Goal: Task Accomplishment & Management: Use online tool/utility

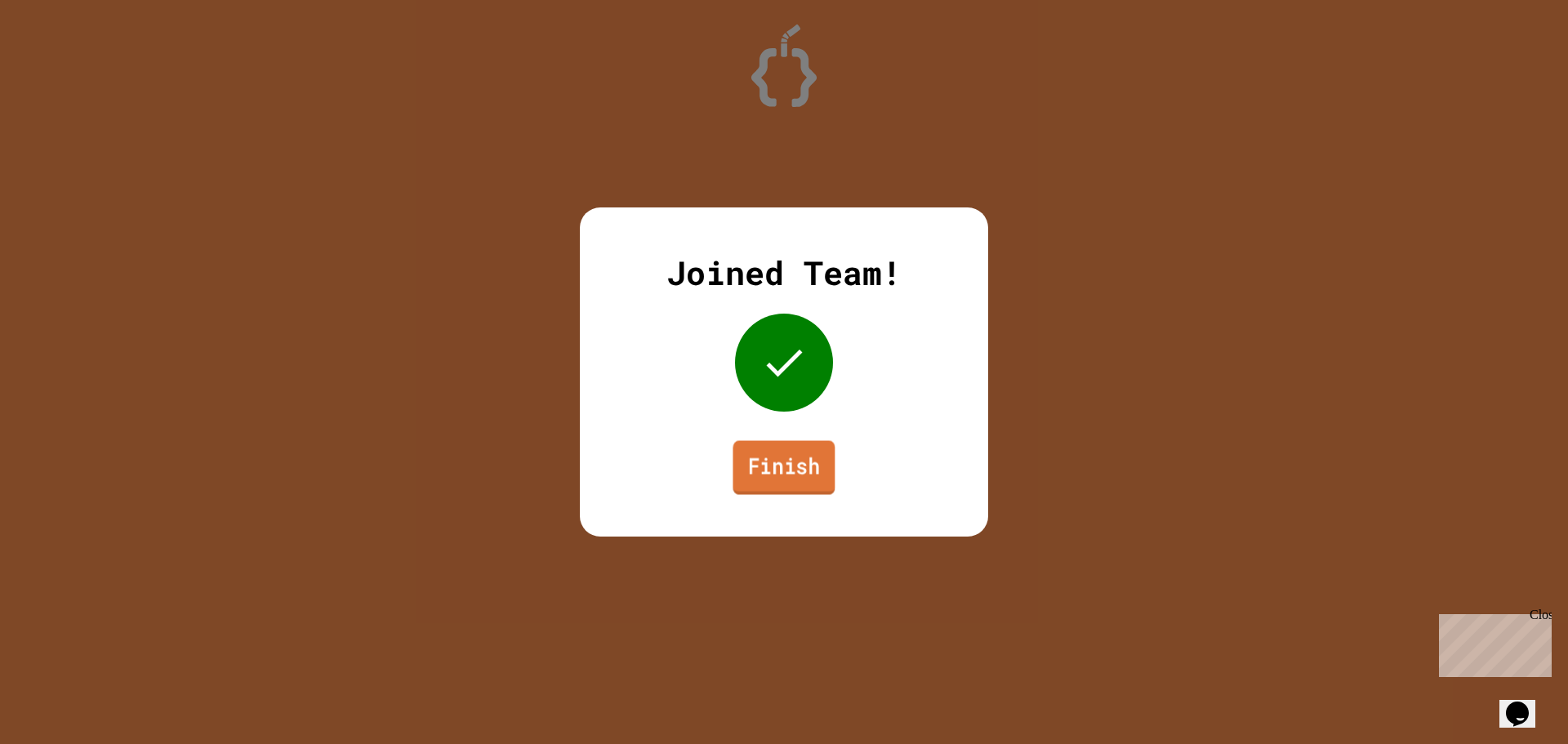
click at [799, 473] on link "Finish" at bounding box center [784, 467] width 102 height 54
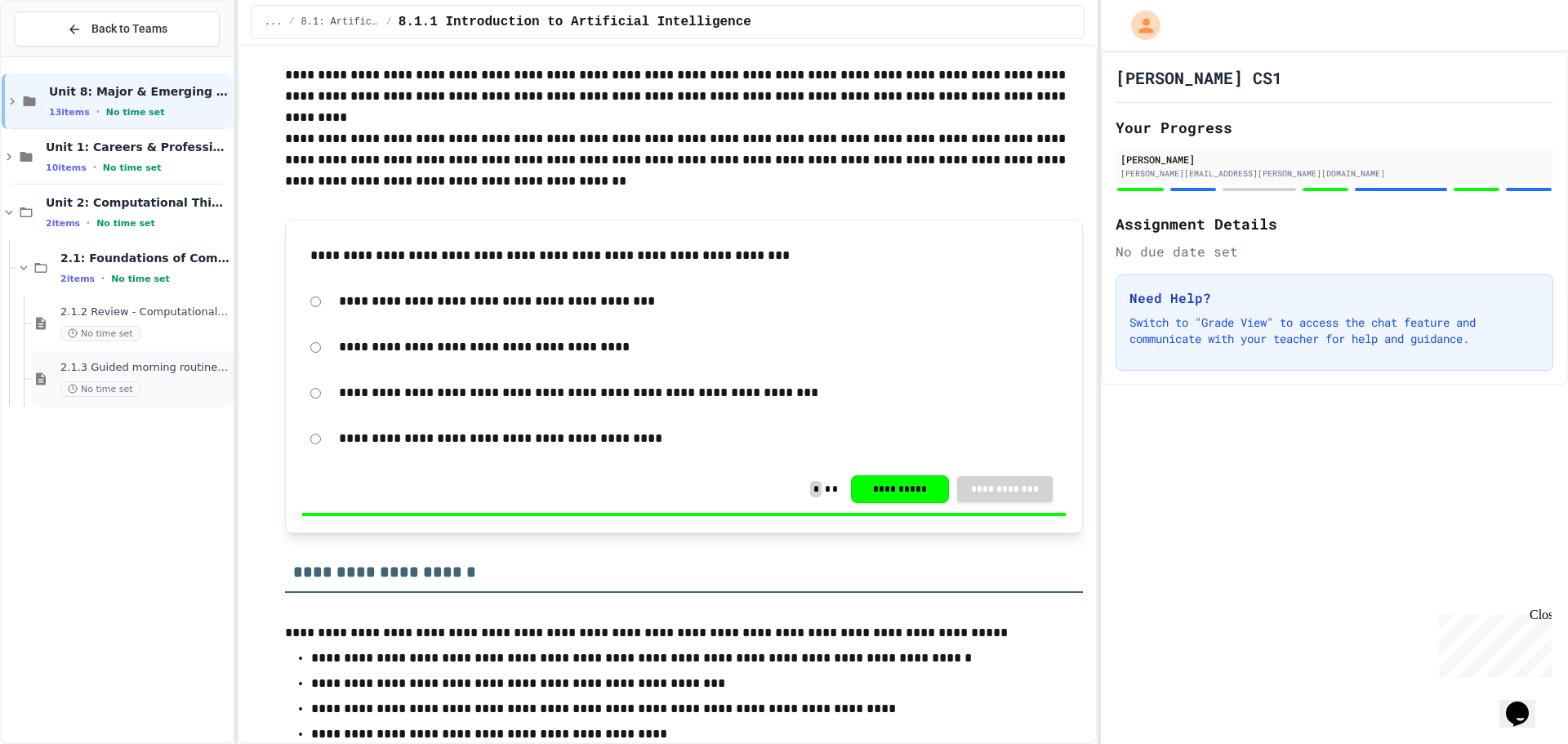
scroll to position [735, 0]
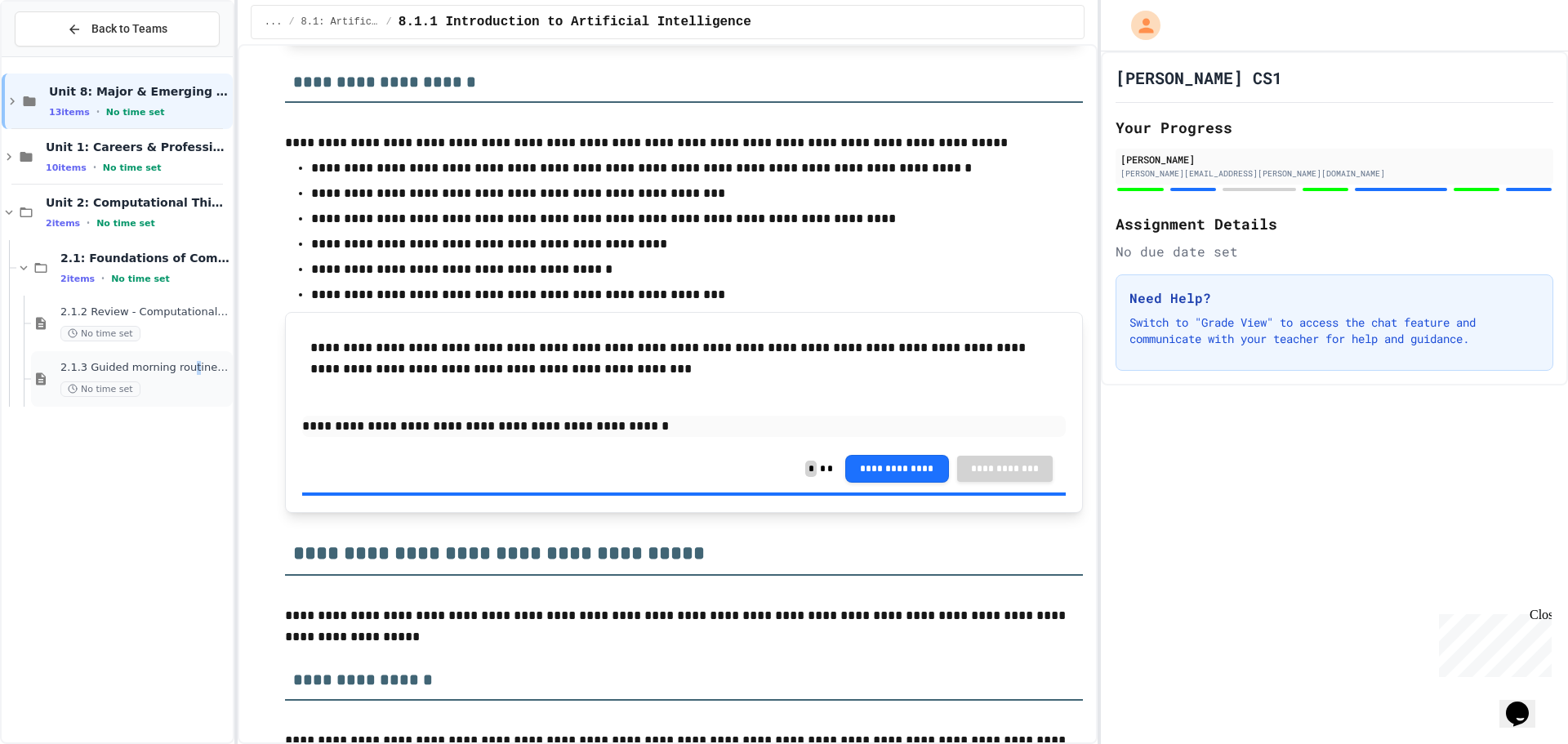
click at [188, 377] on div "2.1.3 Guided morning routine flowchart No time set" at bounding box center [145, 379] width 169 height 36
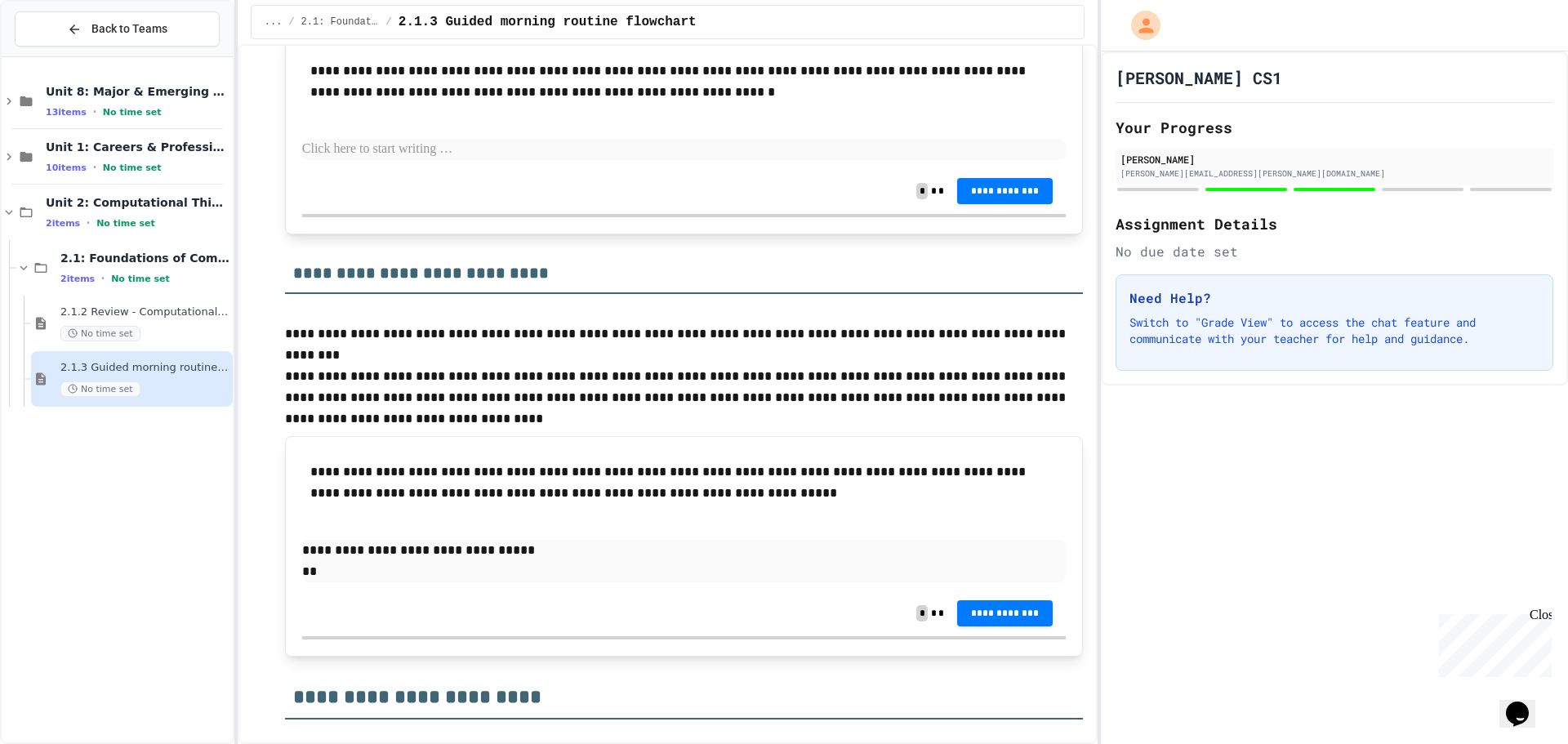
scroll to position [1969, 0]
